Goal: Task Accomplishment & Management: Use online tool/utility

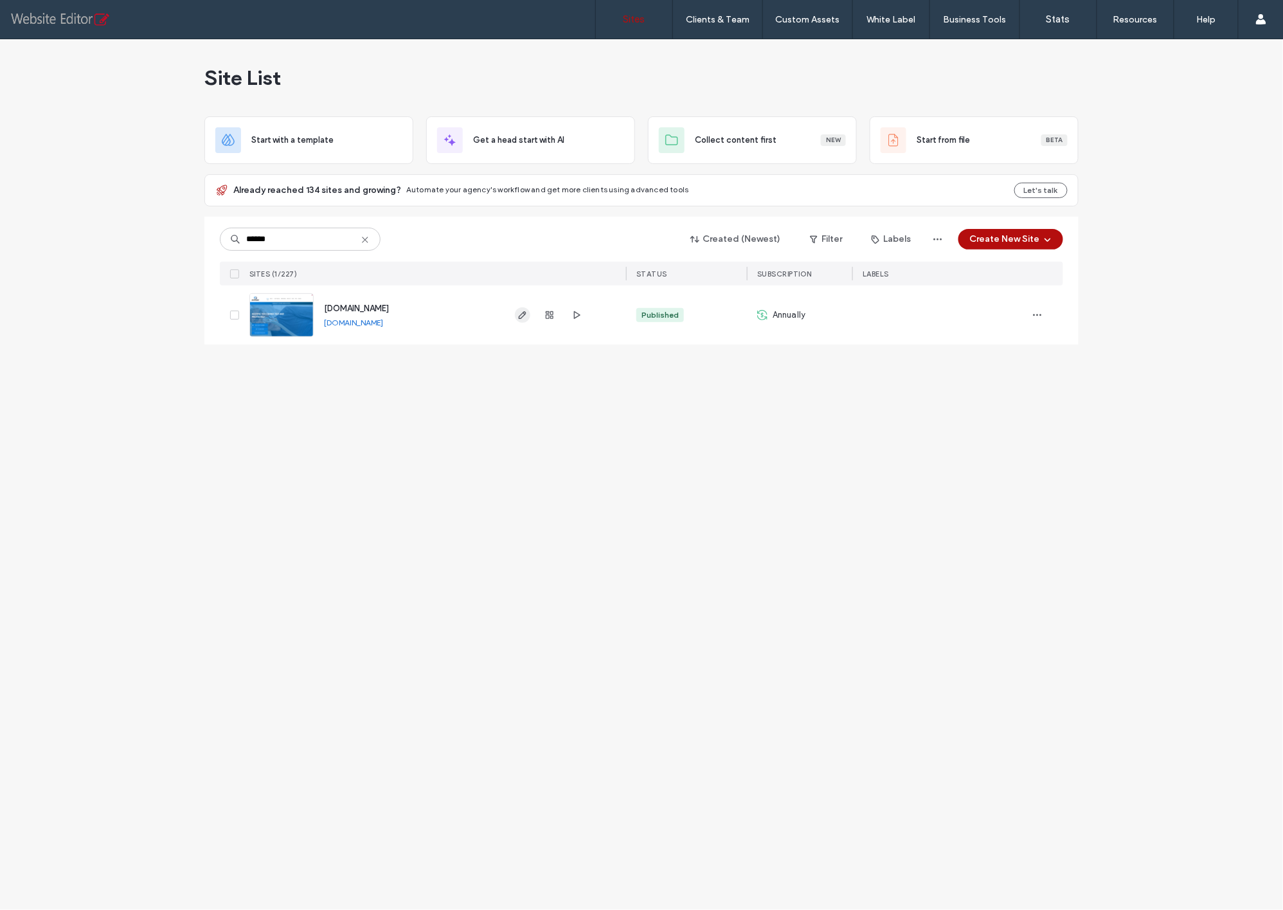
type input "******"
click at [523, 315] on use "button" at bounding box center [523, 315] width 8 height 8
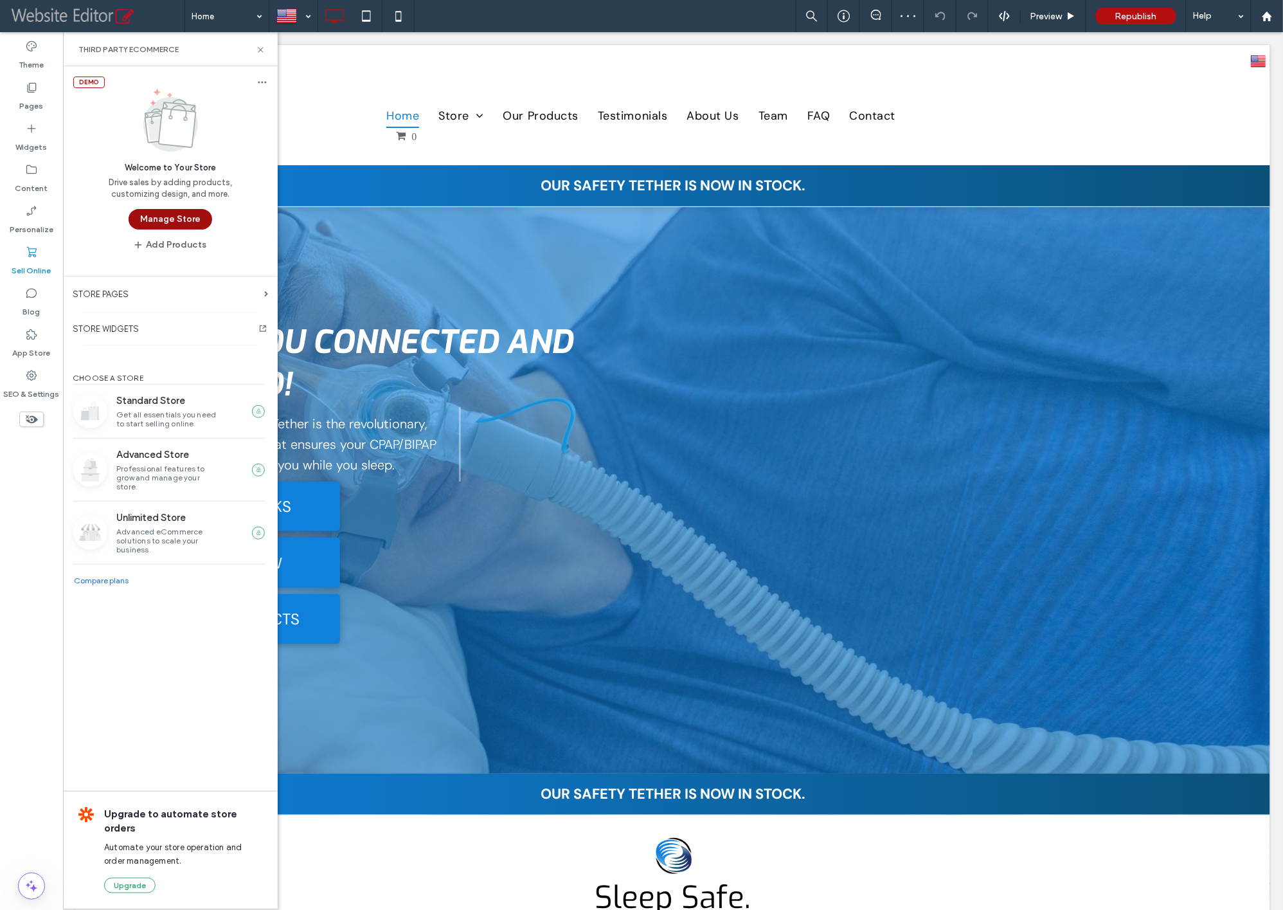
click at [192, 219] on button "Manage Store" at bounding box center [171, 219] width 84 height 21
